Goal: Transaction & Acquisition: Purchase product/service

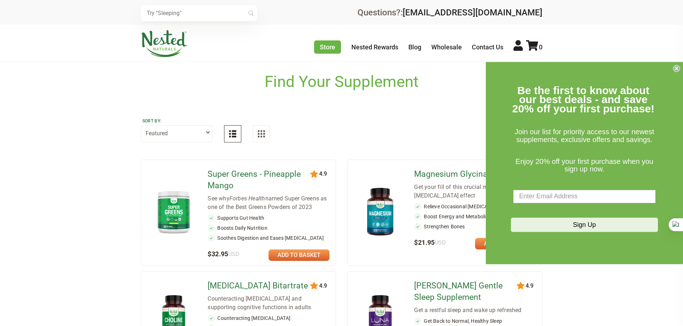
click at [675, 66] on circle "Close dialog" at bounding box center [676, 68] width 7 height 7
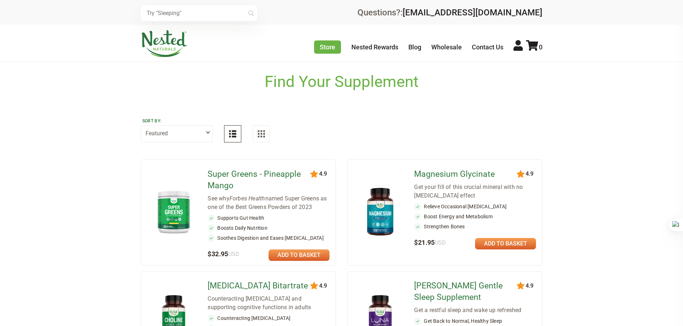
click at [378, 202] on img at bounding box center [380, 212] width 42 height 55
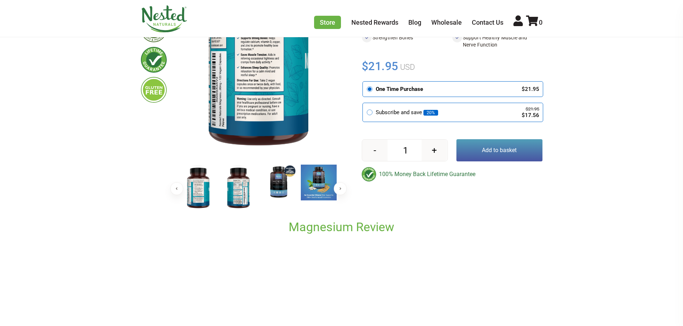
scroll to position [82, 0]
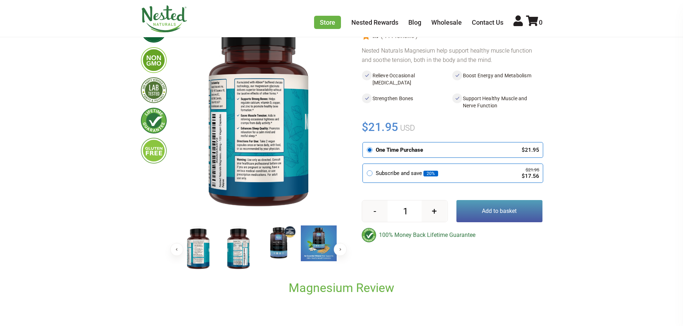
click at [274, 226] on img at bounding box center [279, 244] width 36 height 36
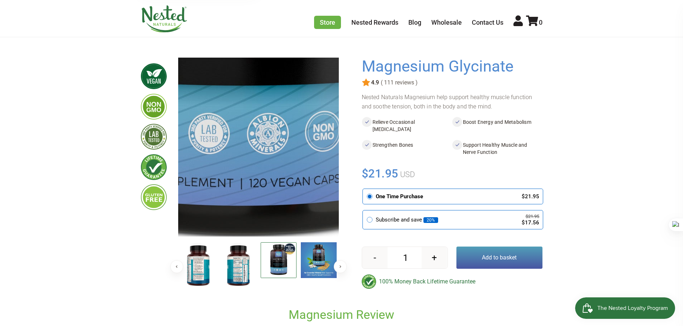
scroll to position [0, 0]
